Goal: Task Accomplishment & Management: Complete application form

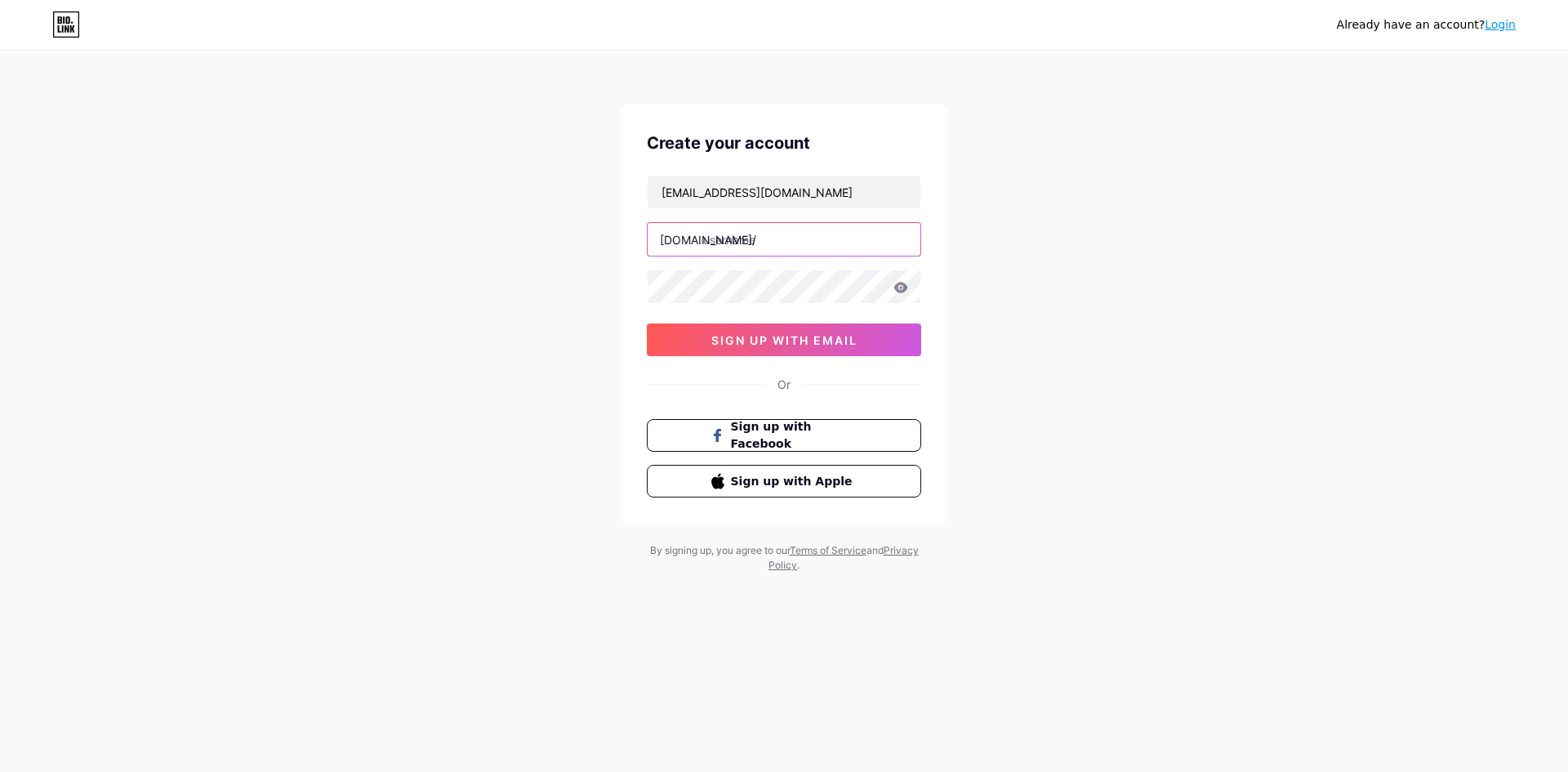
click at [781, 247] on input "text" at bounding box center [784, 240] width 273 height 33
paste input "getryzeai"
type input "getryzeai"
click at [819, 346] on span "sign up with email" at bounding box center [785, 341] width 146 height 14
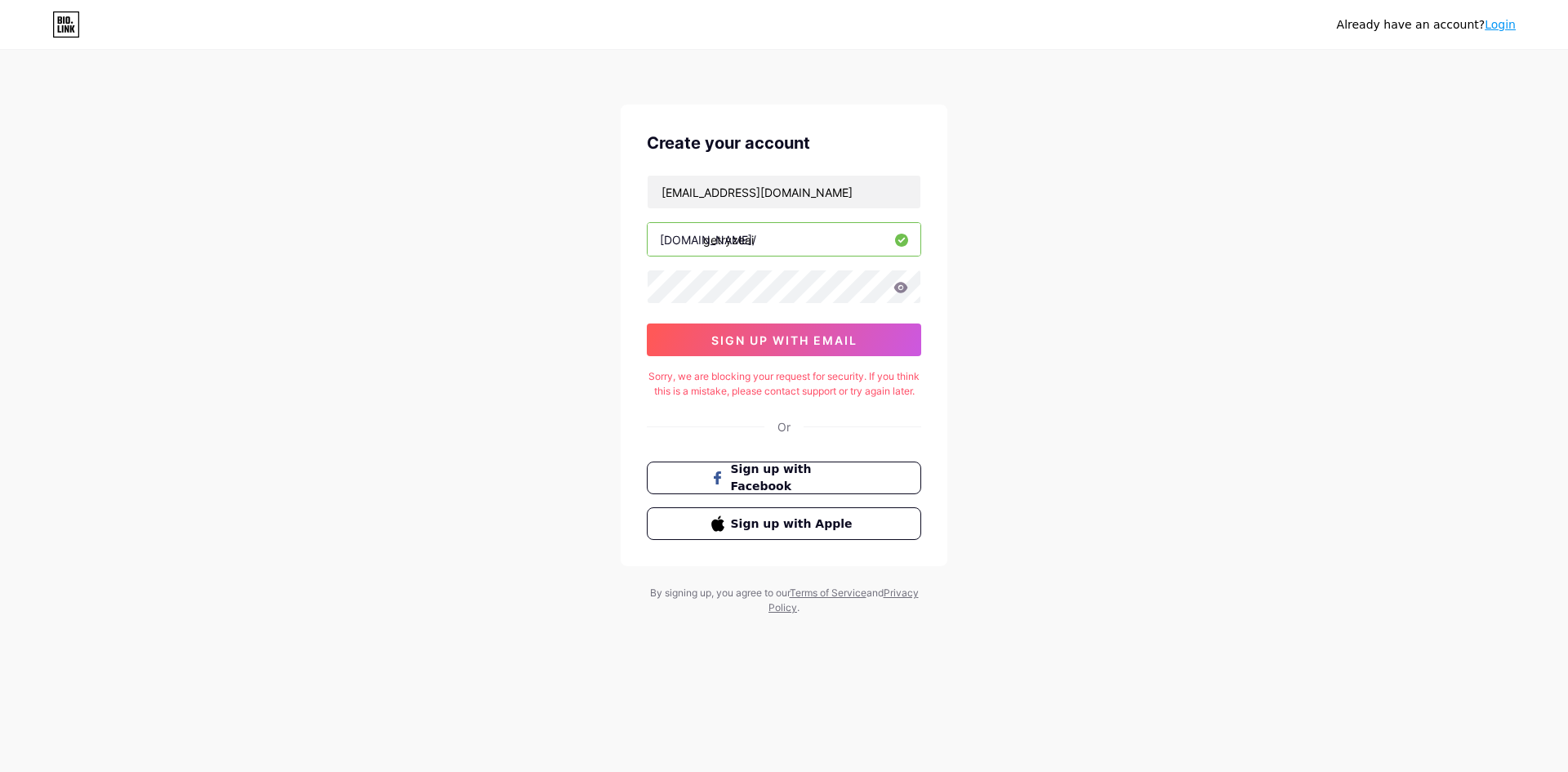
click at [797, 321] on div "[EMAIL_ADDRESS][DOMAIN_NAME] [DOMAIN_NAME]/ getryzeai 0cAFcWeA691YsZmC-0pErZuTK…" at bounding box center [784, 265] width 274 height 182
click at [801, 337] on span "sign up with email" at bounding box center [785, 341] width 146 height 14
